Goal: Task Accomplishment & Management: Manage account settings

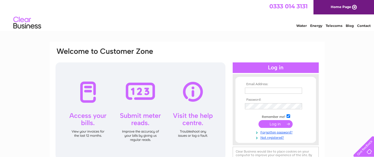
type input "[EMAIL_ADDRESS][PERSON_NAME][DOMAIN_NAME]"
click at [275, 124] on input "submit" at bounding box center [276, 124] width 34 height 8
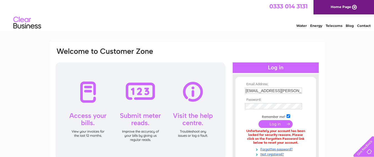
click at [195, 92] on div at bounding box center [141, 111] width 170 height 97
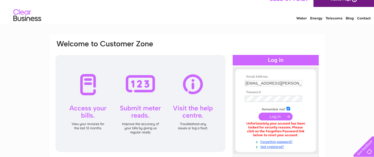
copy div "Resend My Clear Business activation email Please enter the email address provid…"
click at [193, 85] on div at bounding box center [141, 103] width 170 height 97
